Goal: Task Accomplishment & Management: Complete application form

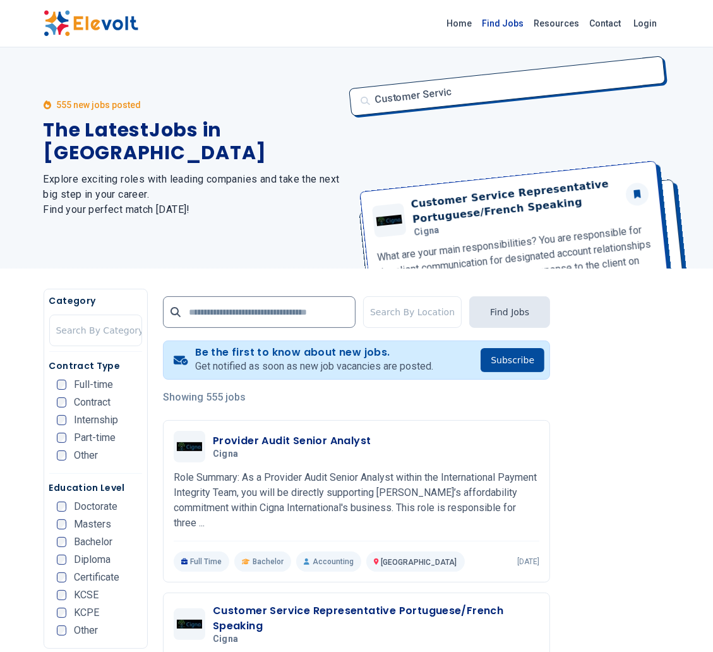
click at [505, 15] on link "Find Jobs" at bounding box center [503, 23] width 52 height 20
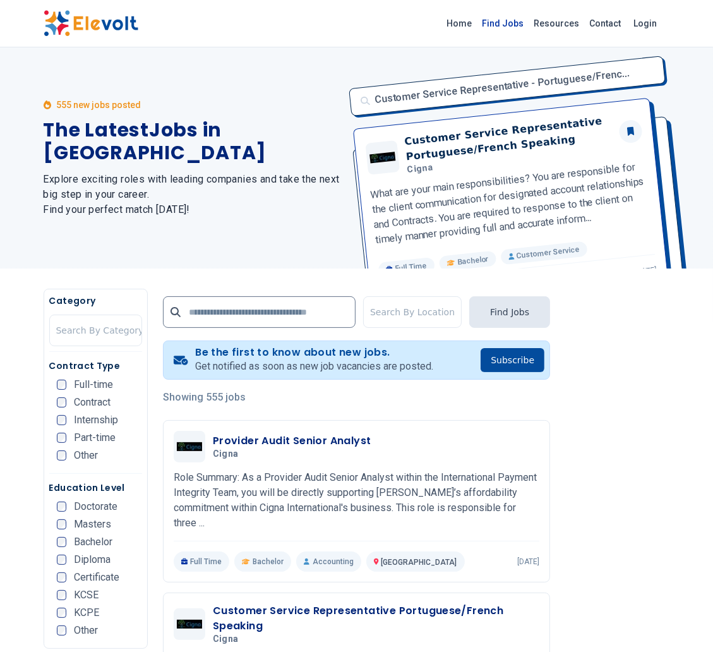
click at [505, 29] on link "Find Jobs" at bounding box center [503, 23] width 52 height 20
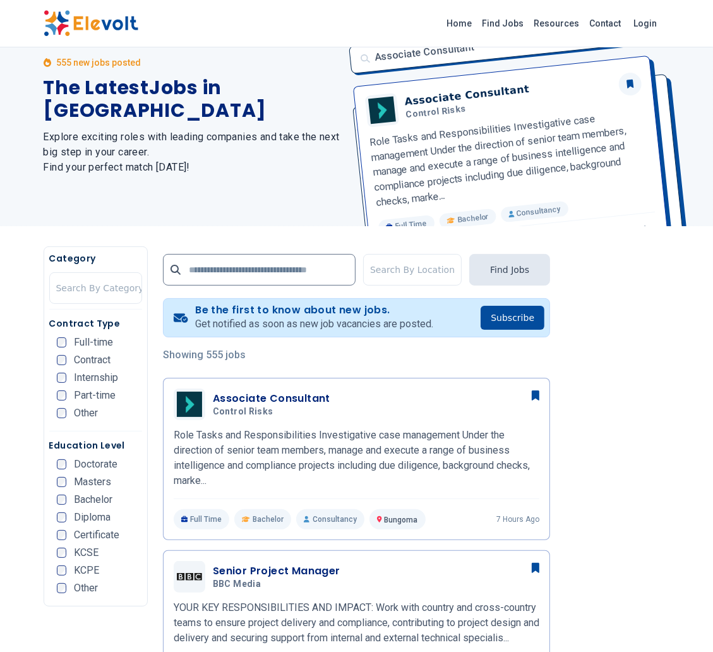
scroll to position [45, 0]
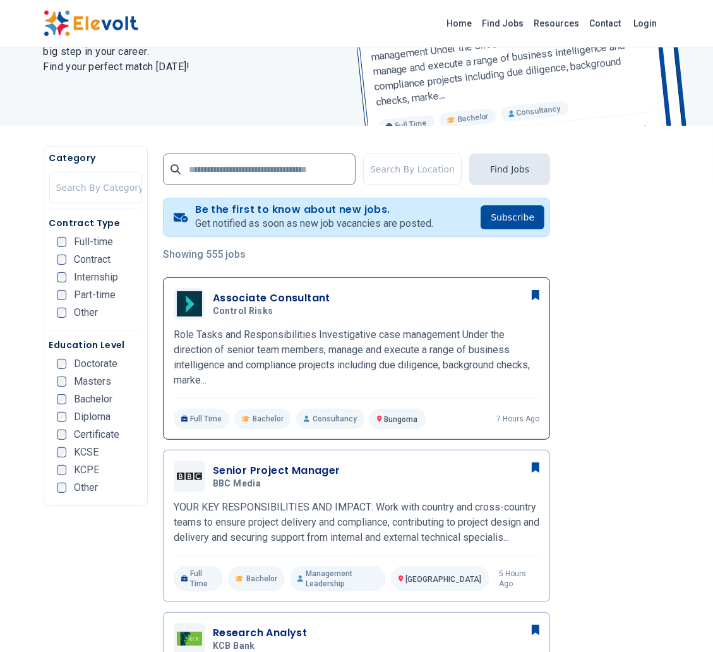
scroll to position [143, 0]
click at [260, 297] on h3 "Associate Consultant" at bounding box center [271, 297] width 117 height 15
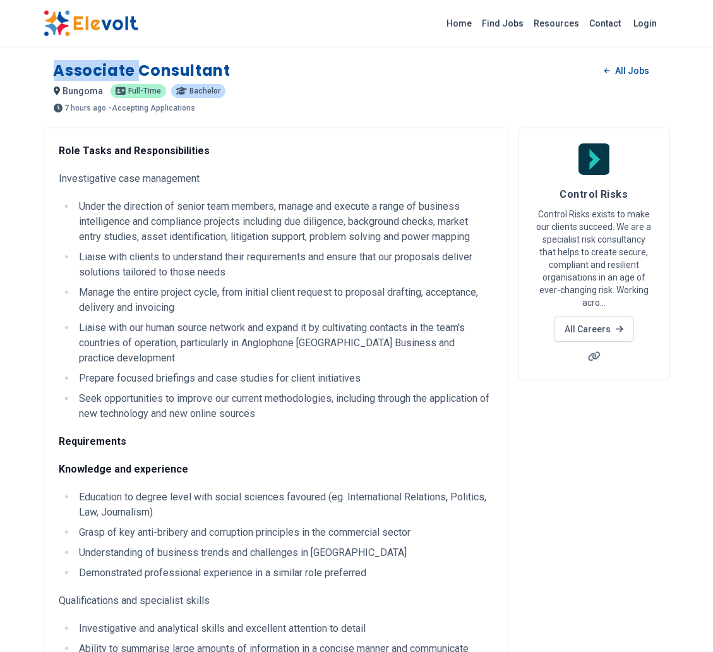
copy h1 "Associate Consultant"
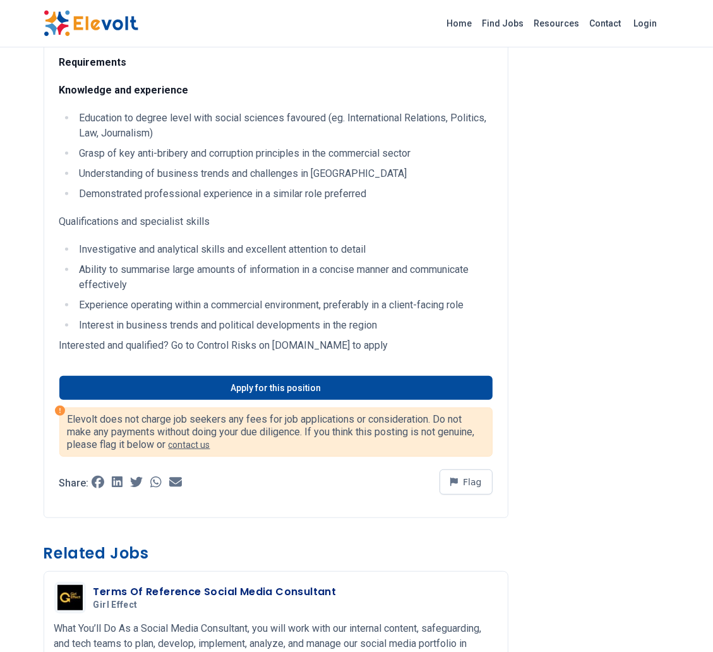
scroll to position [379, 0]
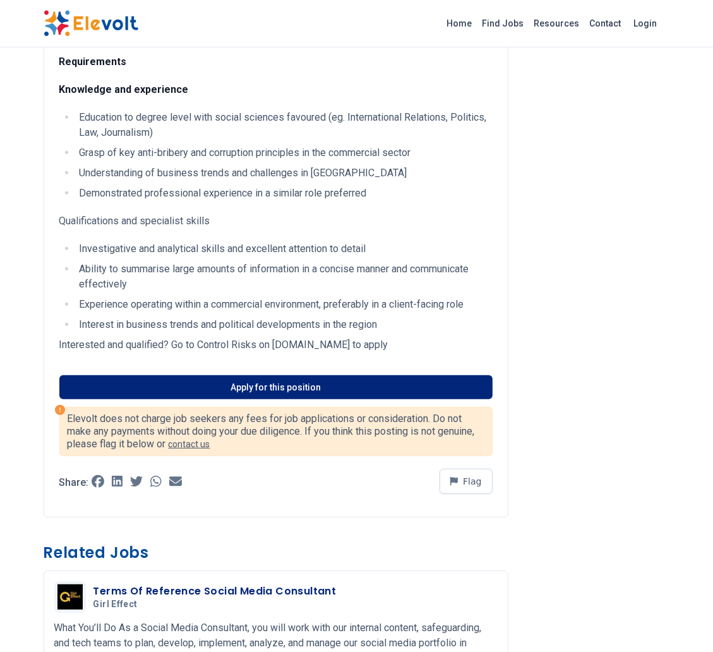
click at [342, 378] on link "Apply for this position" at bounding box center [275, 387] width 433 height 24
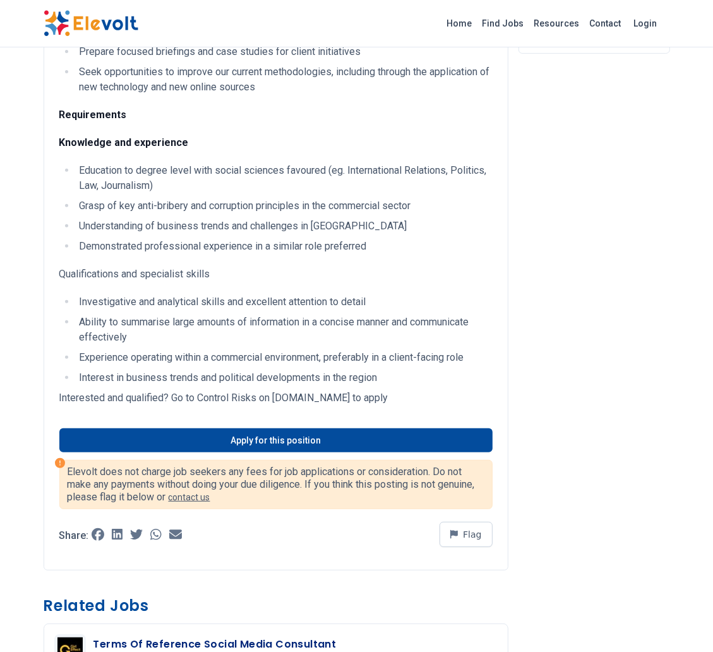
scroll to position [306, 0]
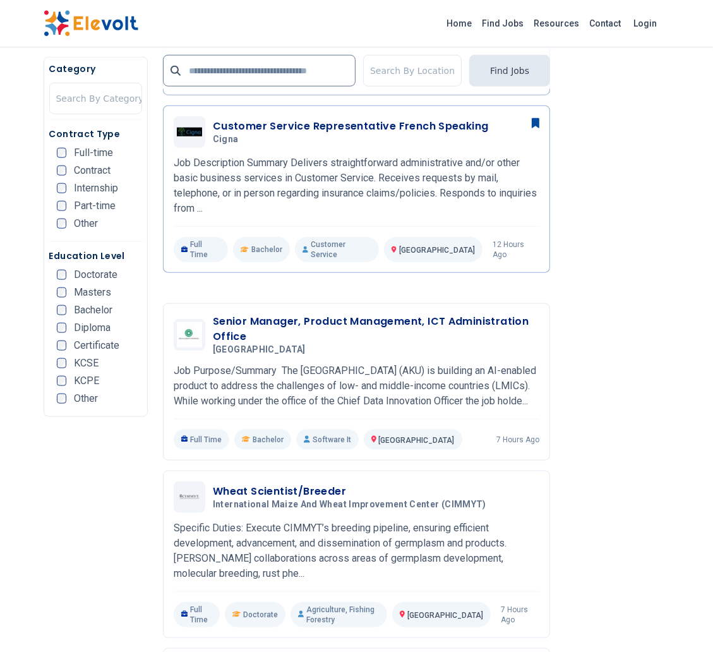
scroll to position [972, 0]
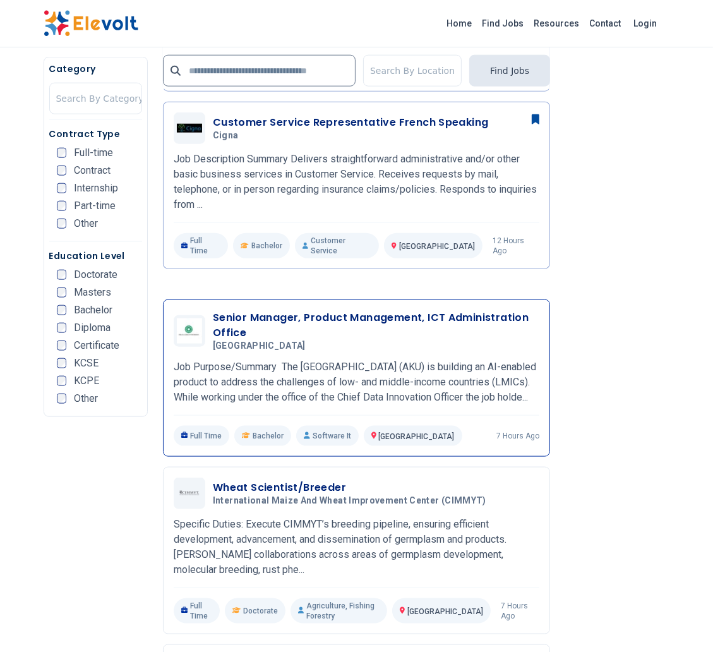
click at [282, 310] on h3 "Senior Manager, Product Management, ICT Administration Office" at bounding box center [376, 325] width 326 height 30
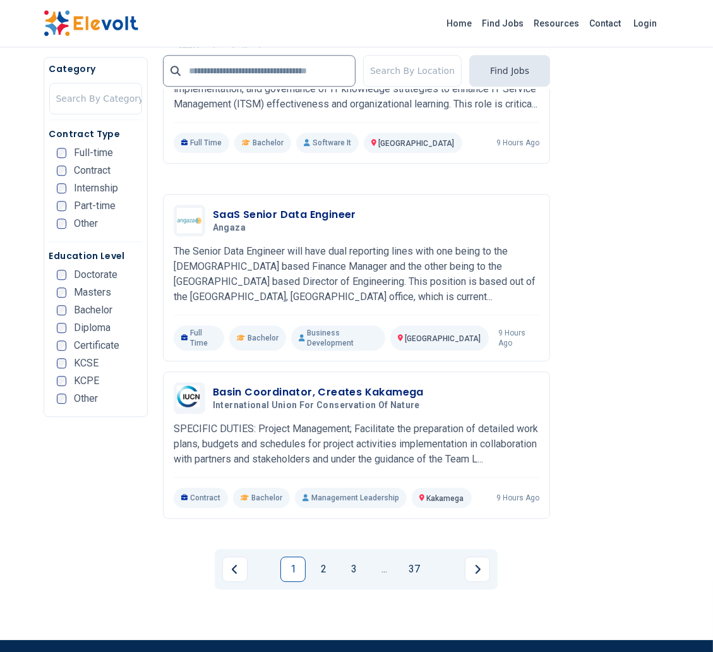
scroll to position [2468, 0]
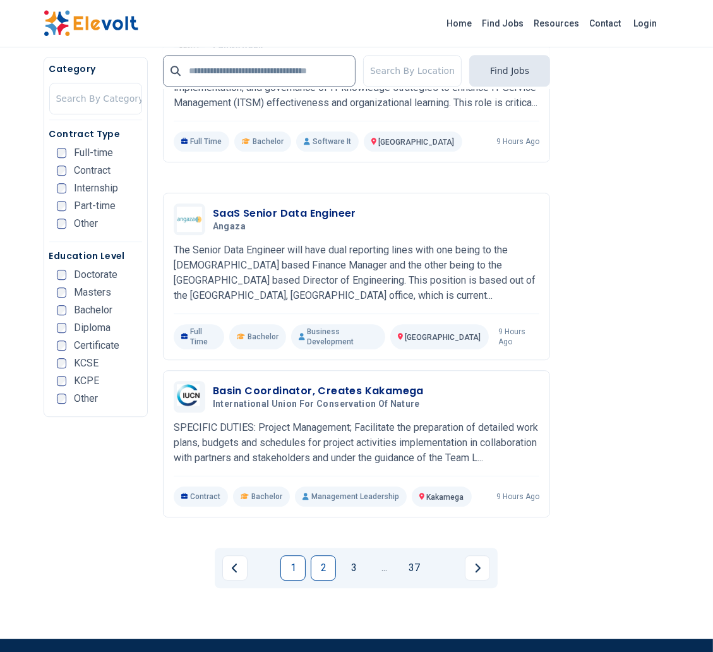
click at [320, 555] on link "2" at bounding box center [323, 567] width 25 height 25
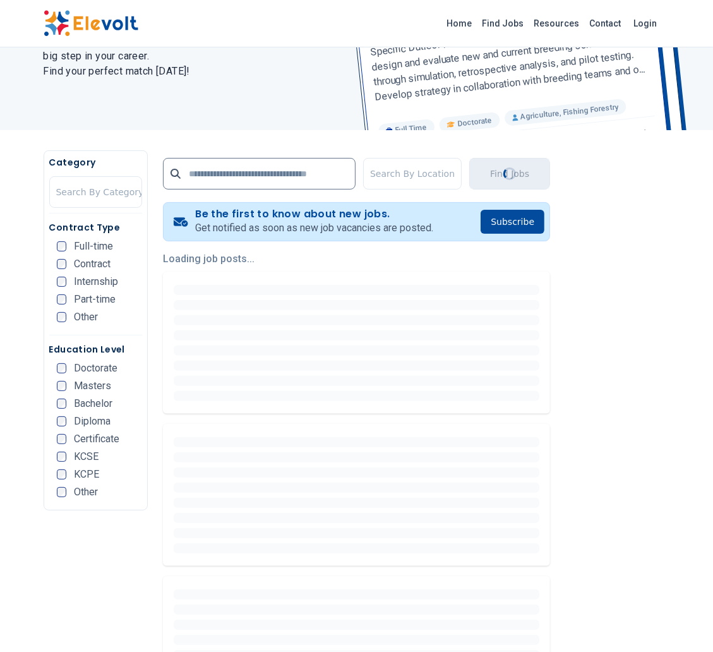
scroll to position [139, 0]
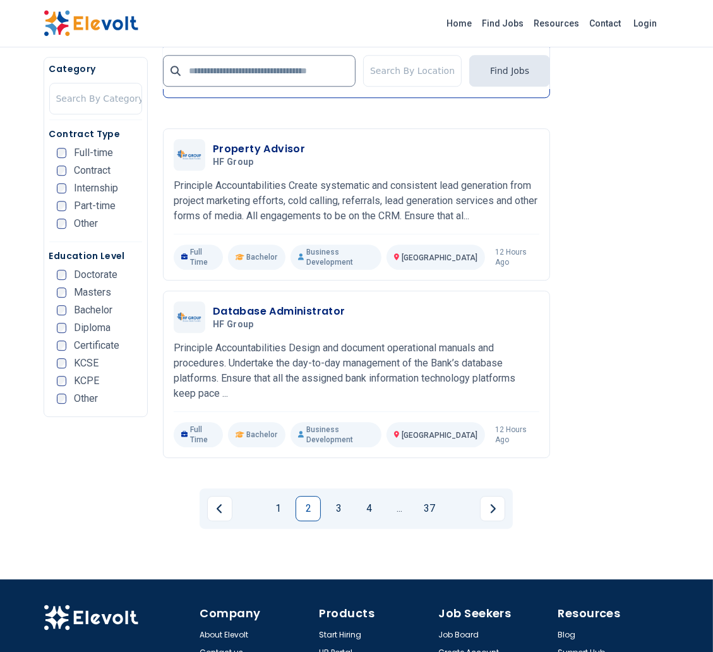
scroll to position [2520, 0]
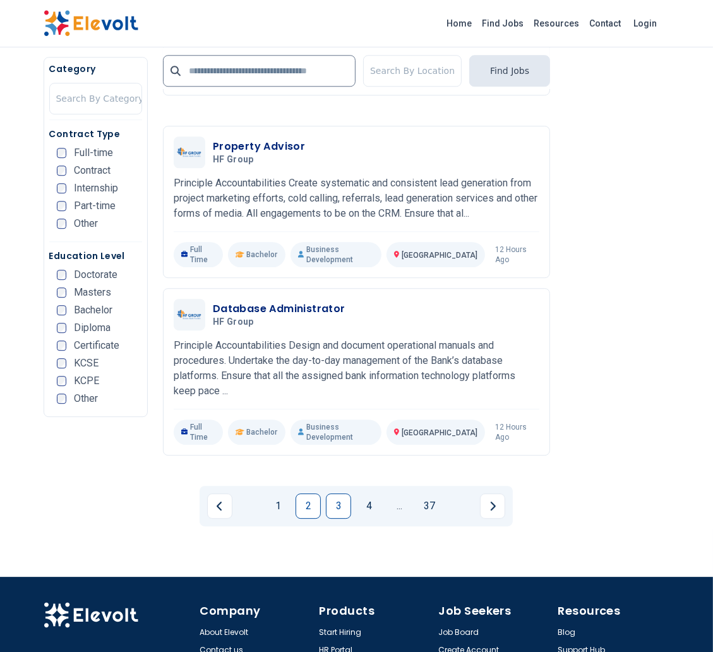
click at [344, 493] on link "3" at bounding box center [338, 505] width 25 height 25
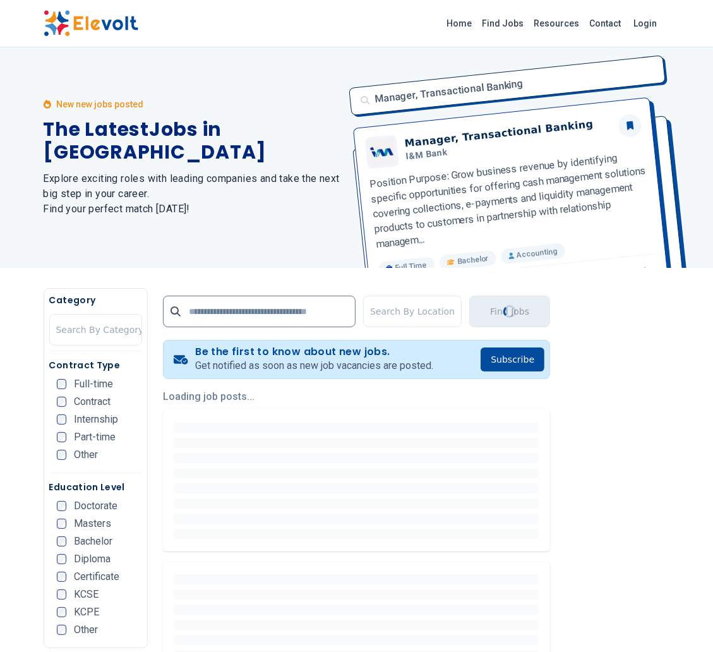
scroll to position [0, 0]
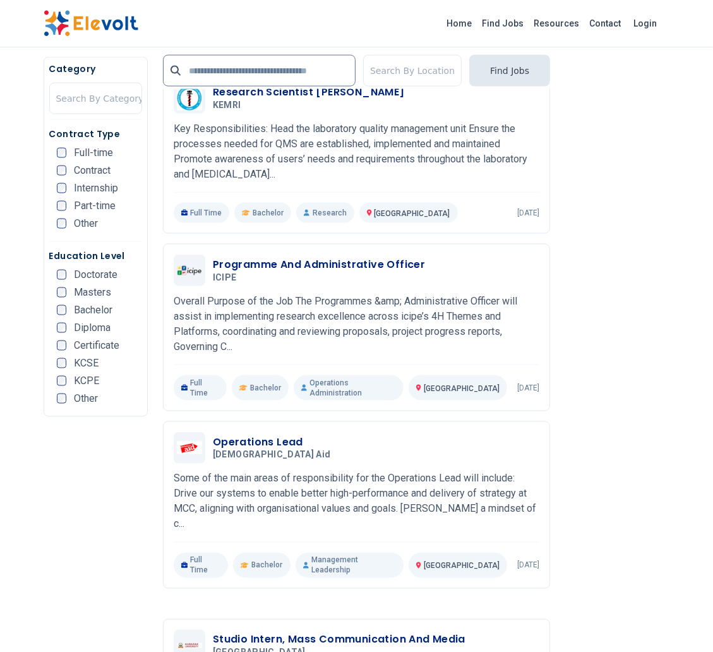
scroll to position [1339, 0]
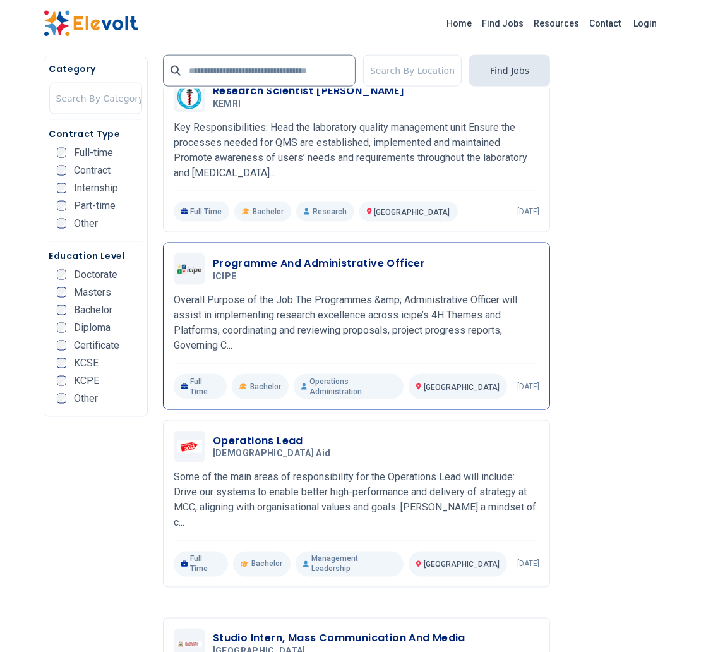
click at [373, 282] on h5 "ICIPE" at bounding box center [316, 276] width 207 height 11
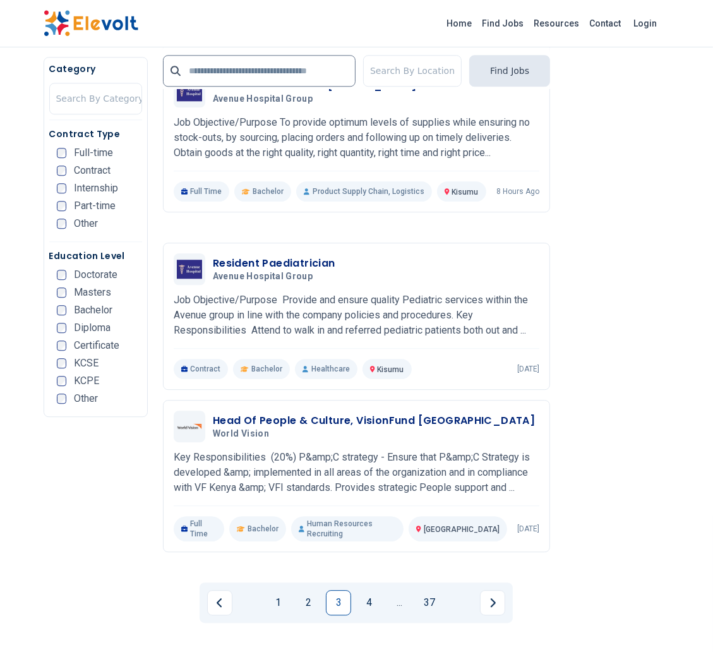
scroll to position [2377, 0]
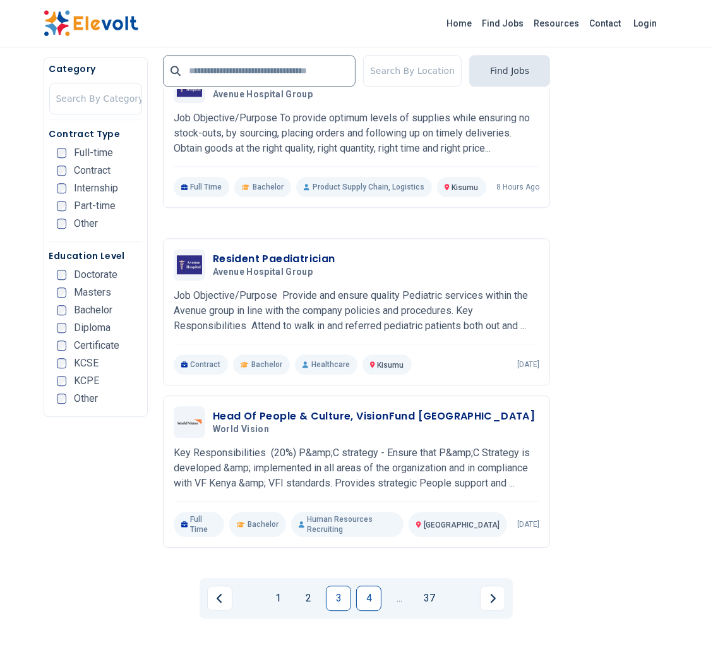
click at [369, 585] on link "4" at bounding box center [368, 597] width 25 height 25
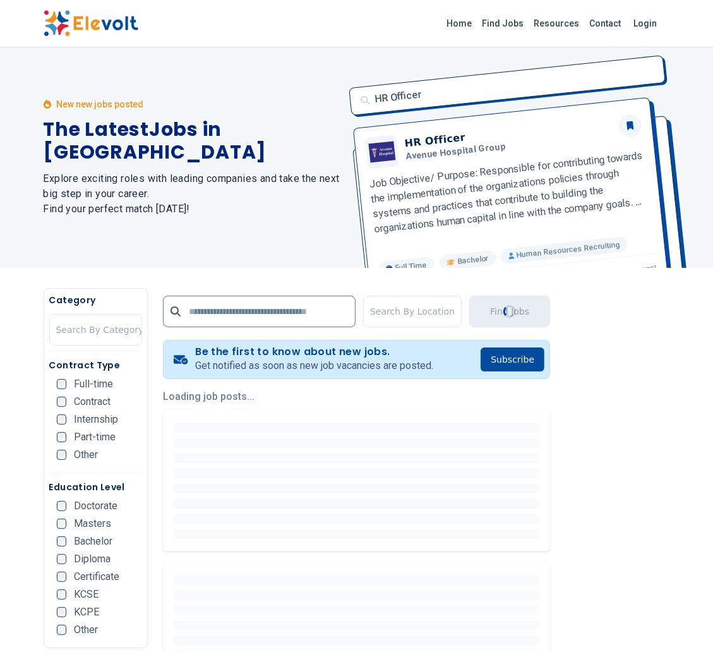
scroll to position [0, 0]
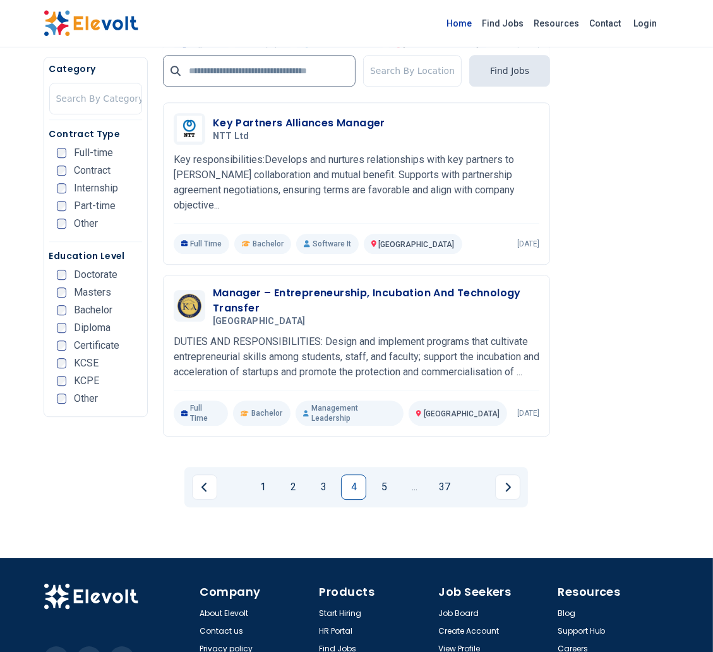
scroll to position [2522, 0]
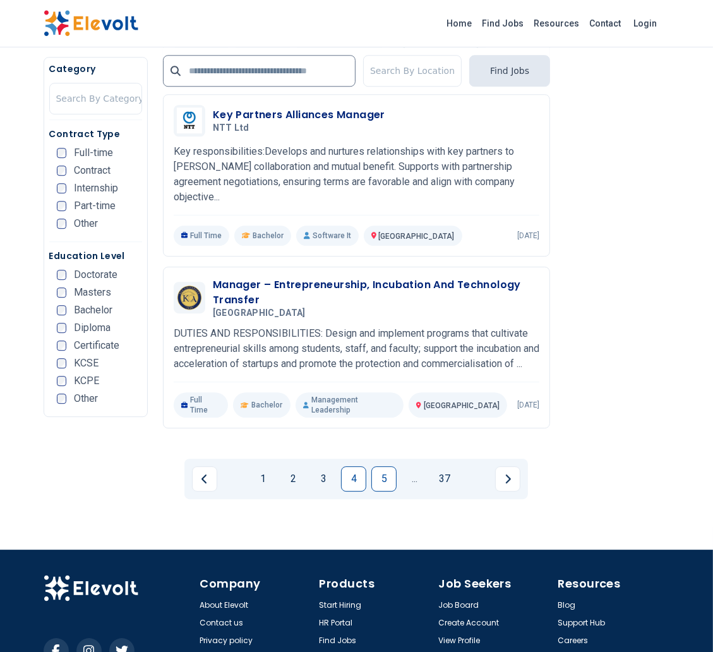
click at [389, 466] on link "5" at bounding box center [383, 478] width 25 height 25
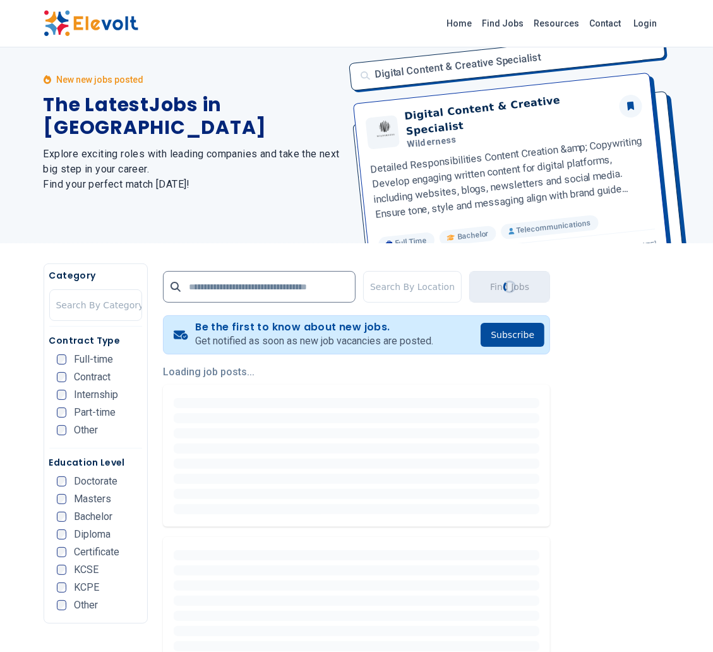
scroll to position [28, 0]
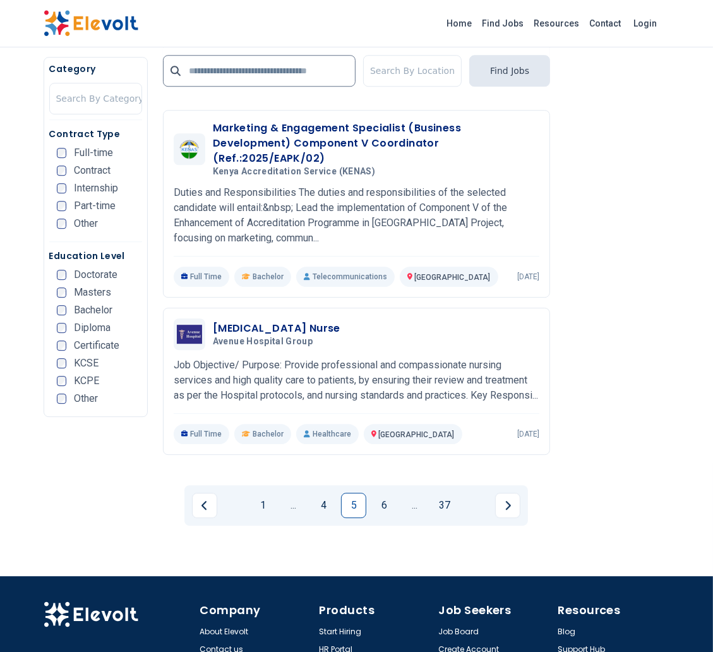
scroll to position [2608, 0]
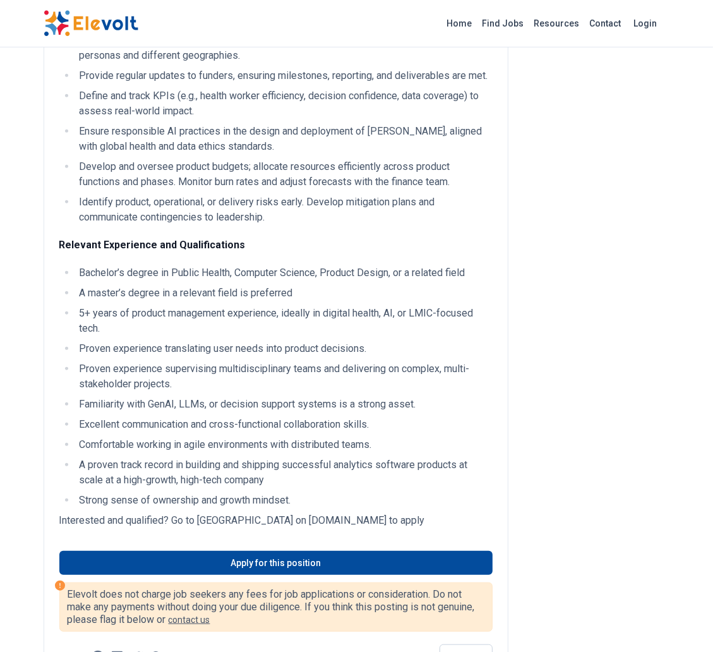
scroll to position [578, 0]
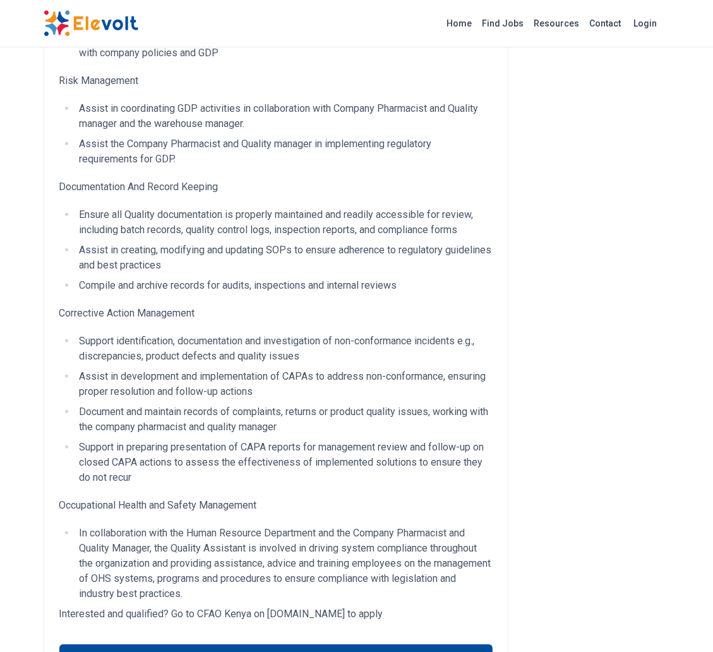
scroll to position [855, 0]
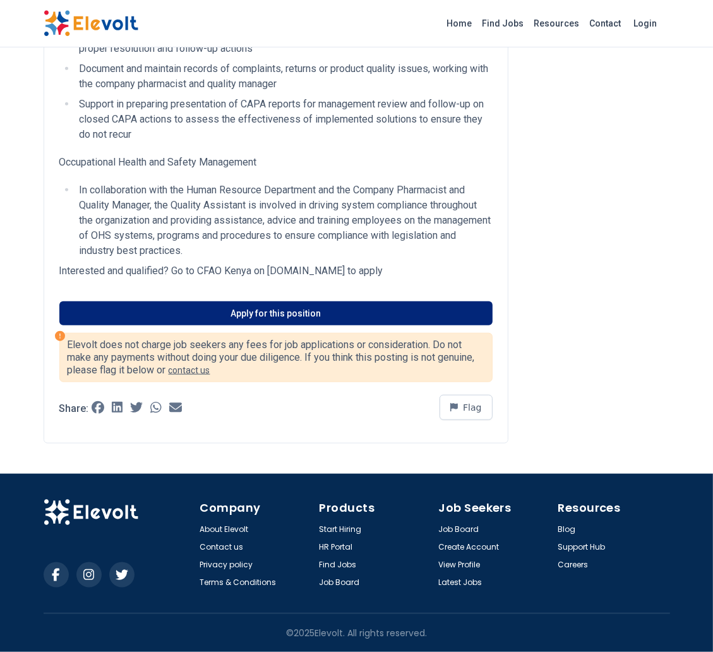
click at [314, 310] on link "Apply for this position" at bounding box center [275, 313] width 433 height 24
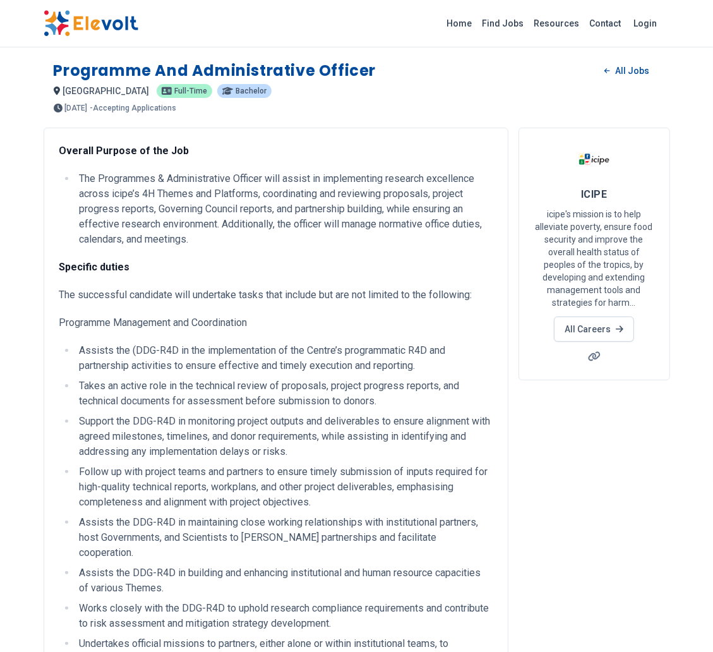
click at [539, 343] on div "ICIPE icipe's mission is to help alleviate poverty, ensure food security and im…" at bounding box center [594, 254] width 152 height 253
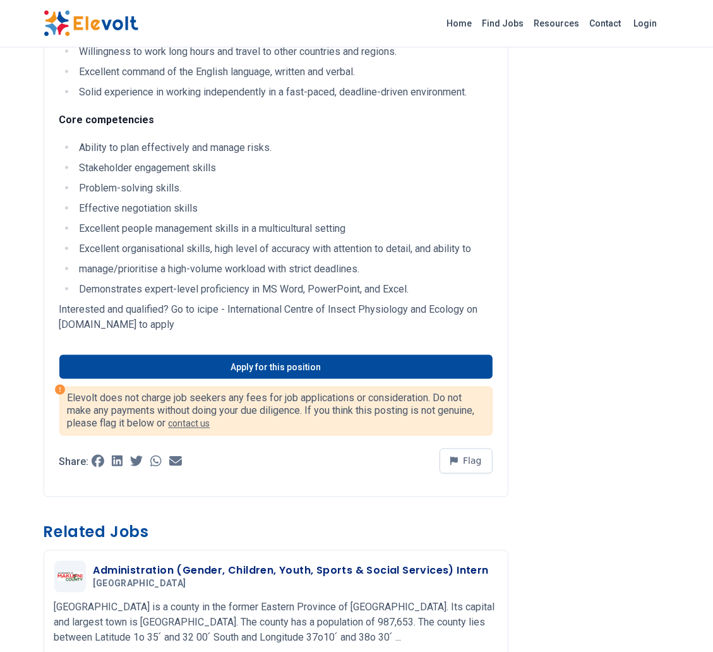
scroll to position [1413, 0]
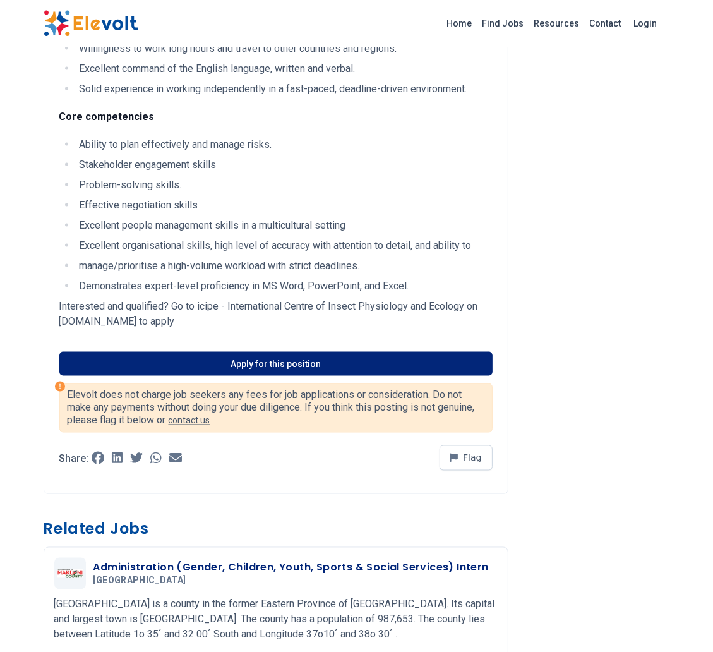
click at [415, 357] on link "Apply for this position" at bounding box center [275, 364] width 433 height 24
